Goal: Information Seeking & Learning: Check status

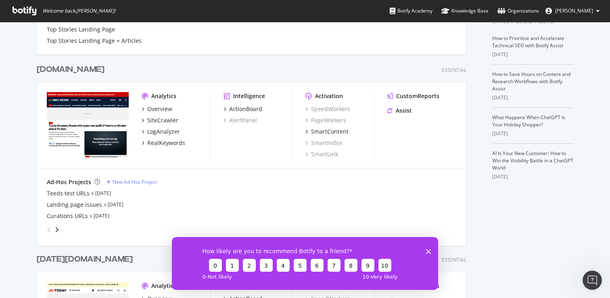
scroll to position [177, 0]
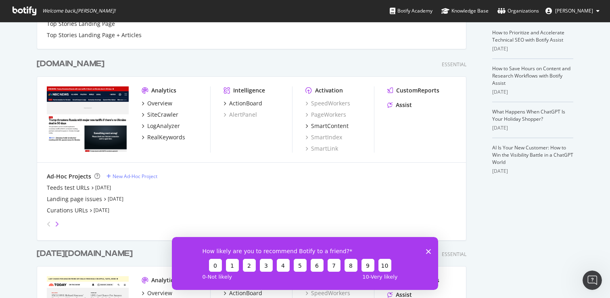
click at [58, 221] on icon "angle-right" at bounding box center [57, 224] width 4 height 6
click at [51, 226] on div "angle-left" at bounding box center [49, 223] width 10 height 13
click at [65, 224] on div "grid" at bounding box center [250, 222] width 412 height 16
click at [58, 225] on icon "angle-right" at bounding box center [57, 224] width 4 height 6
click at [50, 225] on icon "angle-left" at bounding box center [49, 224] width 4 height 6
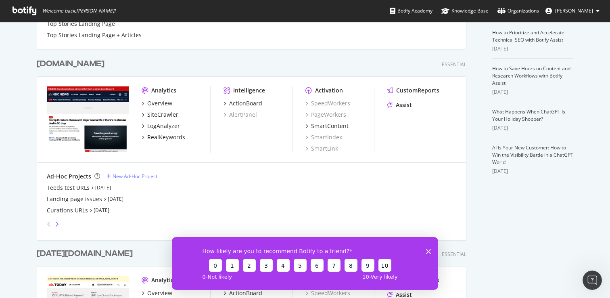
click at [58, 221] on icon "angle-right" at bounding box center [57, 224] width 4 height 6
click at [49, 225] on icon "angle-left" at bounding box center [49, 224] width 4 height 6
click at [58, 225] on icon "angle-right" at bounding box center [57, 224] width 4 height 6
click at [46, 225] on div "angle-left" at bounding box center [49, 223] width 10 height 13
click at [410, 91] on div "CustomReports" at bounding box center [417, 90] width 43 height 8
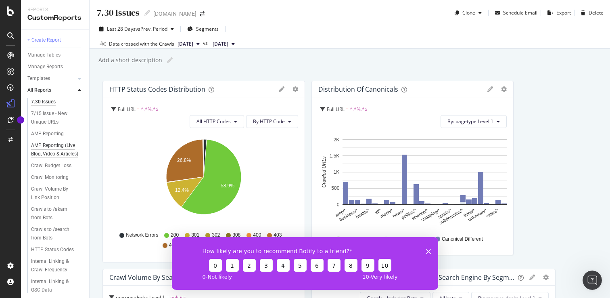
click at [65, 150] on div "AMP Reporting (Live Blog, Video & Articles)" at bounding box center [55, 149] width 48 height 17
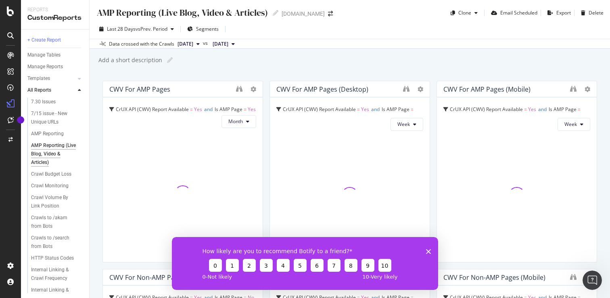
click at [284, 75] on div "AMP Reporting (Live Blog, Video & Articles) AMP Reporting (Live Blog, Video & A…" at bounding box center [350, 149] width 520 height 298
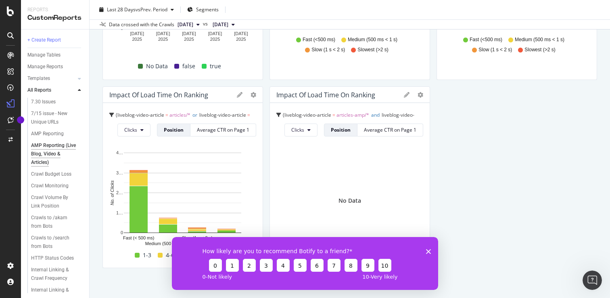
scroll to position [1133, 0]
